Goal: Transaction & Acquisition: Download file/media

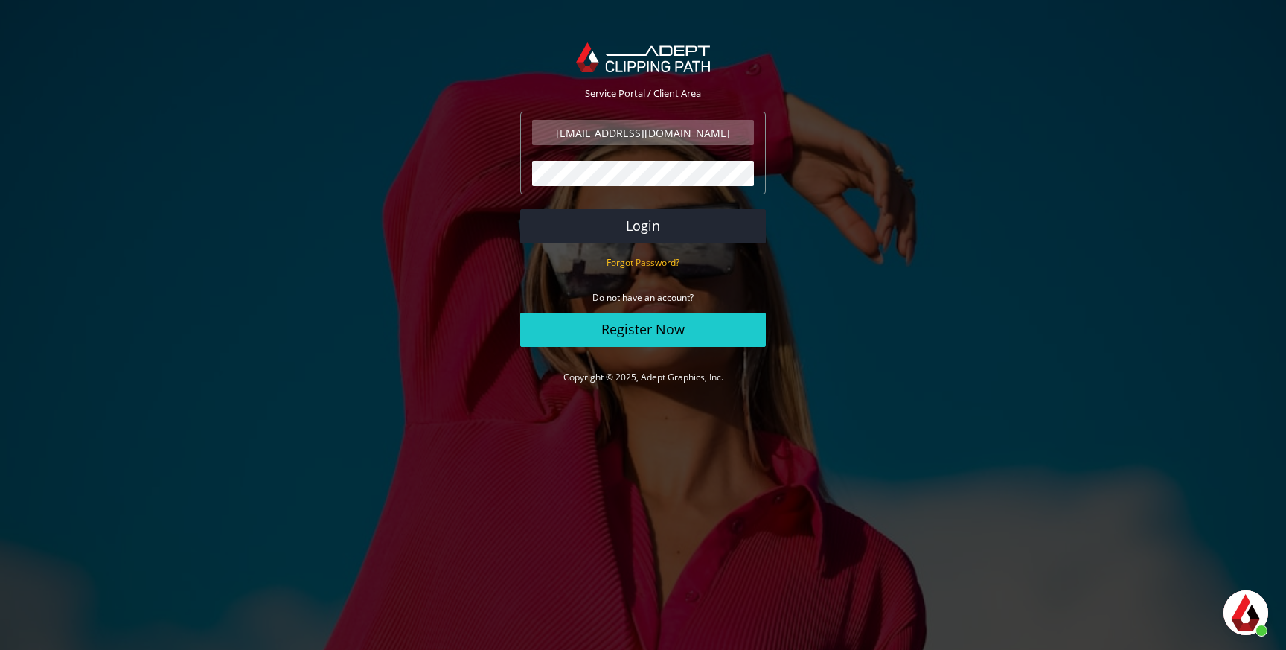
scroll to position [389, 0]
click at [707, 225] on button "Login" at bounding box center [643, 226] width 246 height 34
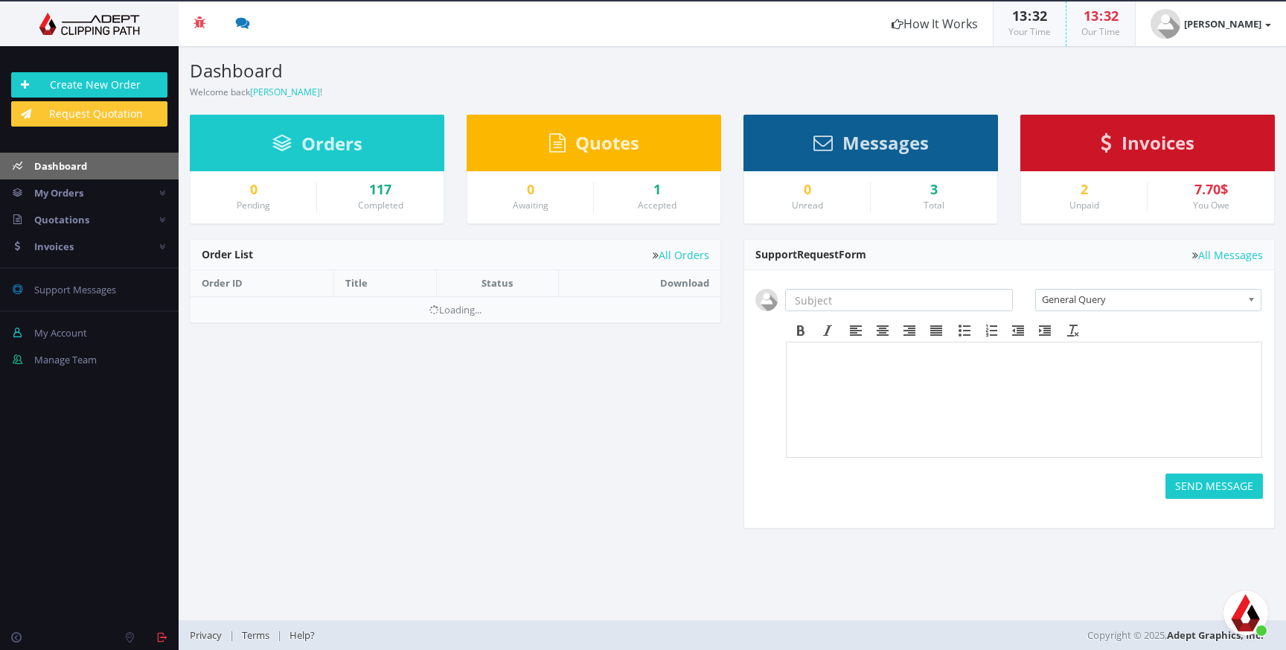
scroll to position [389, 0]
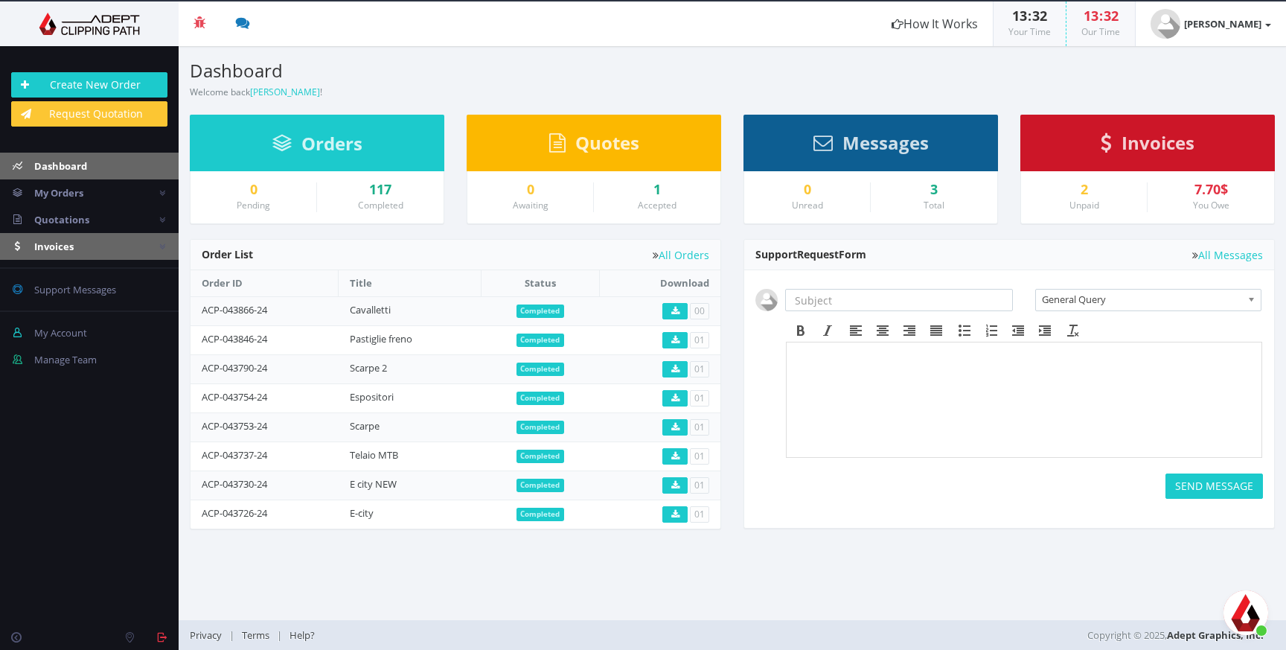
click at [60, 246] on span "Invoices" at bounding box center [53, 246] width 39 height 13
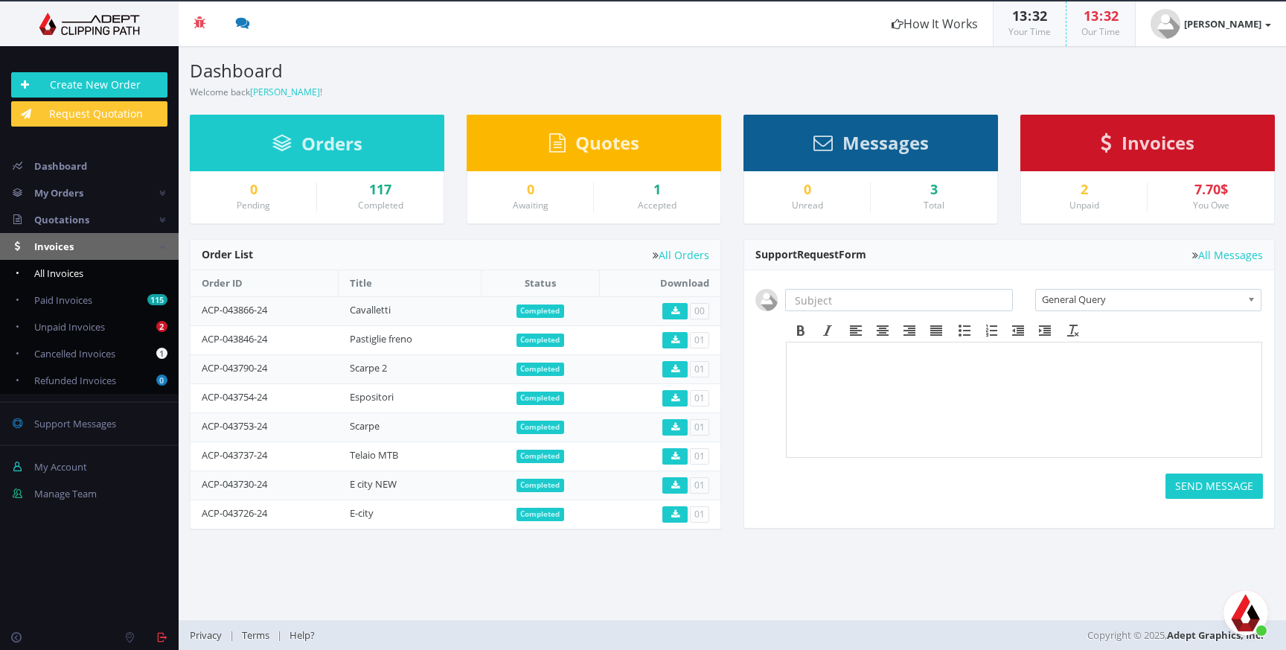
click at [79, 273] on span "All Invoices" at bounding box center [58, 272] width 49 height 13
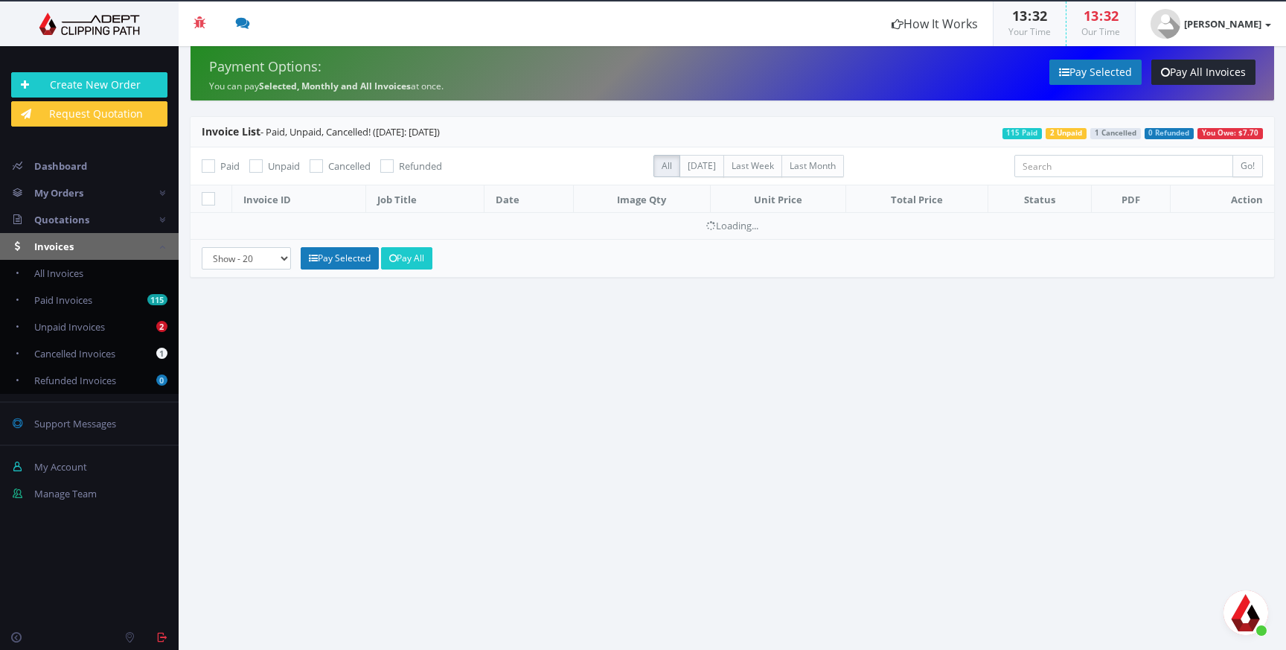
scroll to position [389, 0]
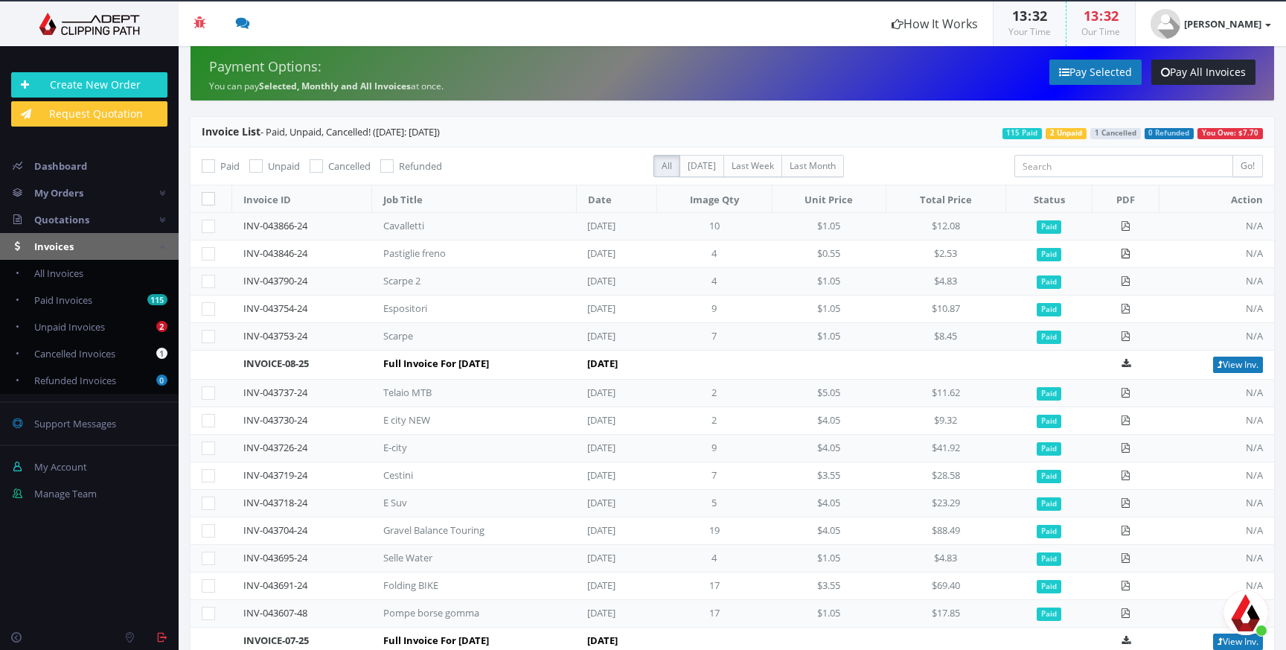
click at [1131, 255] on icon at bounding box center [1126, 254] width 10 height 10
click at [1128, 223] on icon at bounding box center [1126, 226] width 10 height 10
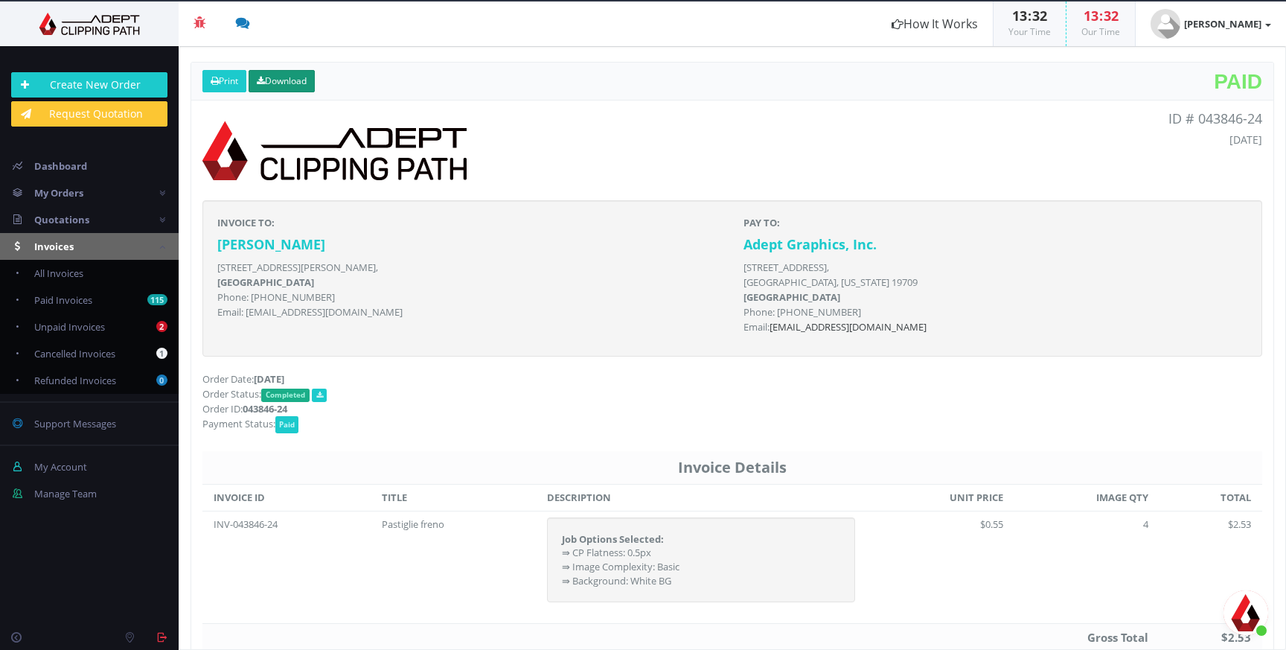
scroll to position [389, 0]
click at [301, 79] on link "Download" at bounding box center [282, 81] width 66 height 22
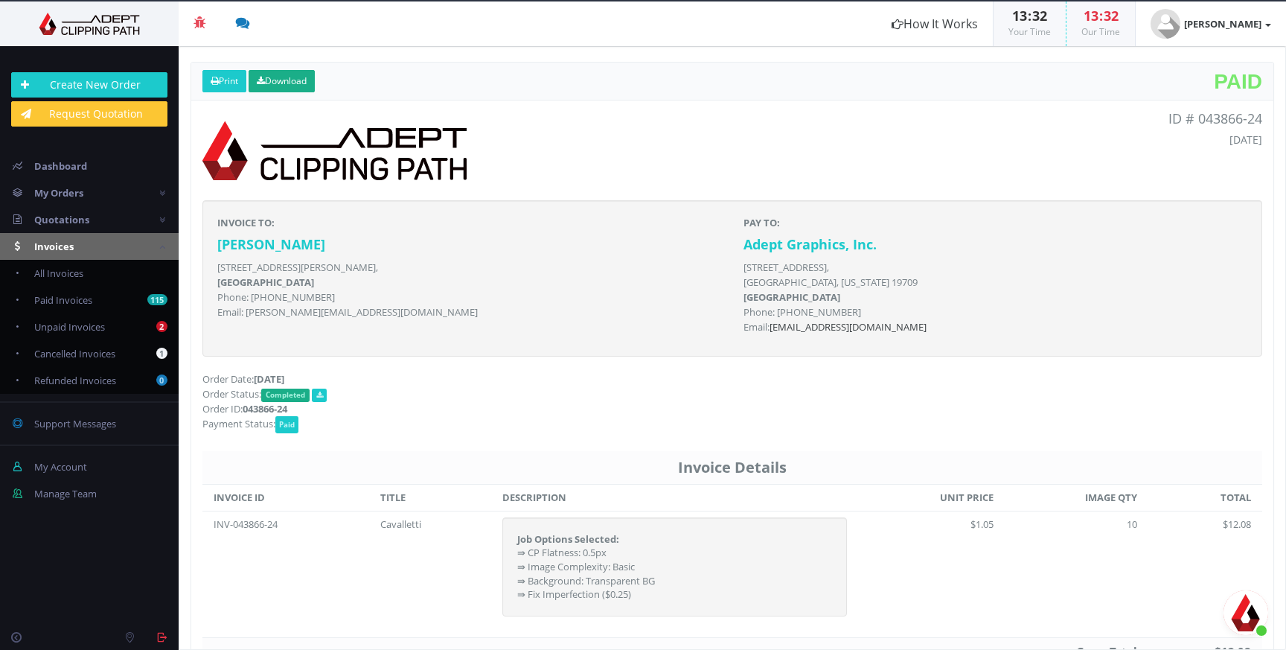
scroll to position [389, 0]
click at [289, 85] on link "Download" at bounding box center [282, 81] width 66 height 22
